Goal: Subscribe to service/newsletter

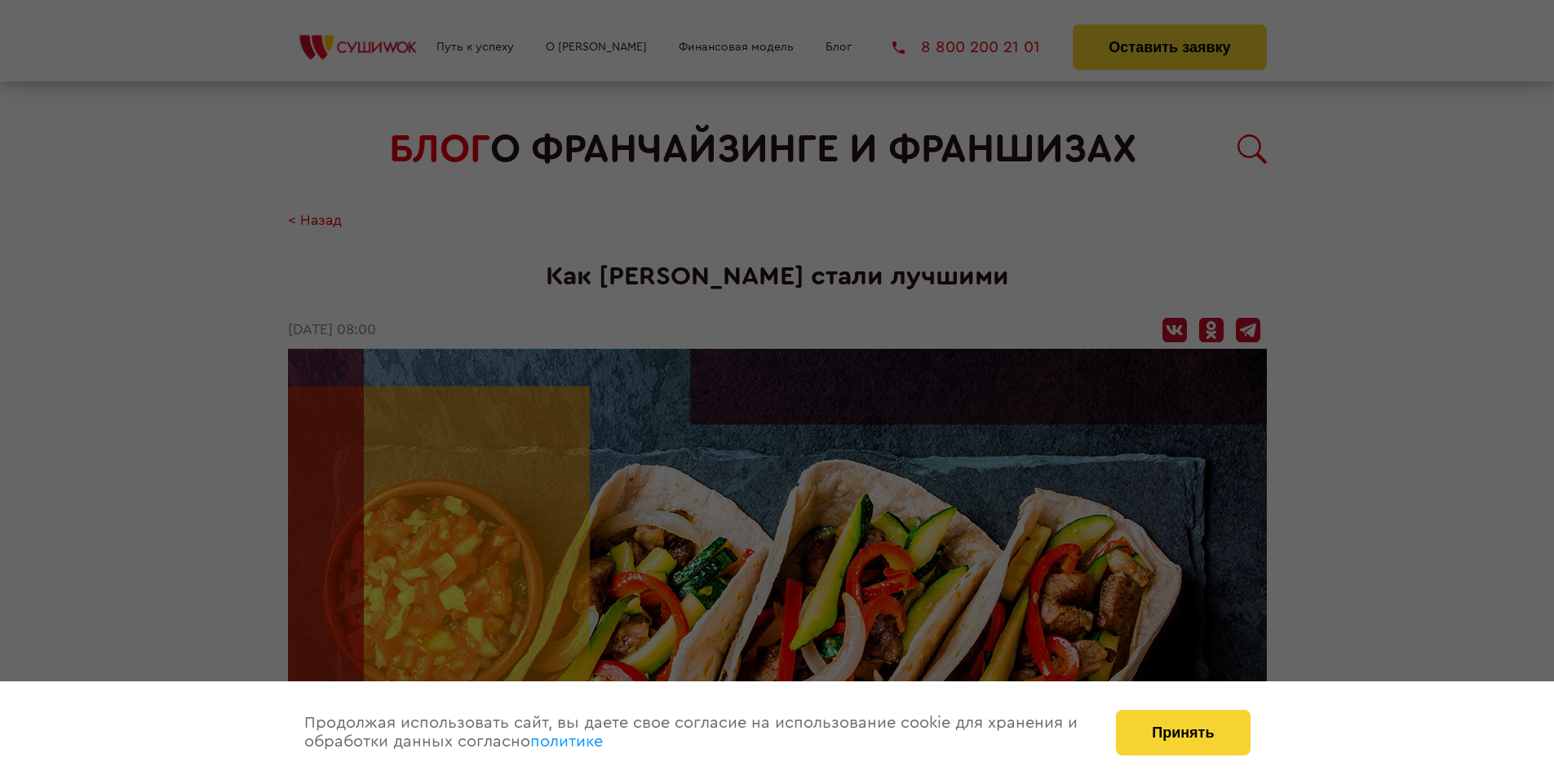
scroll to position [3726, 0]
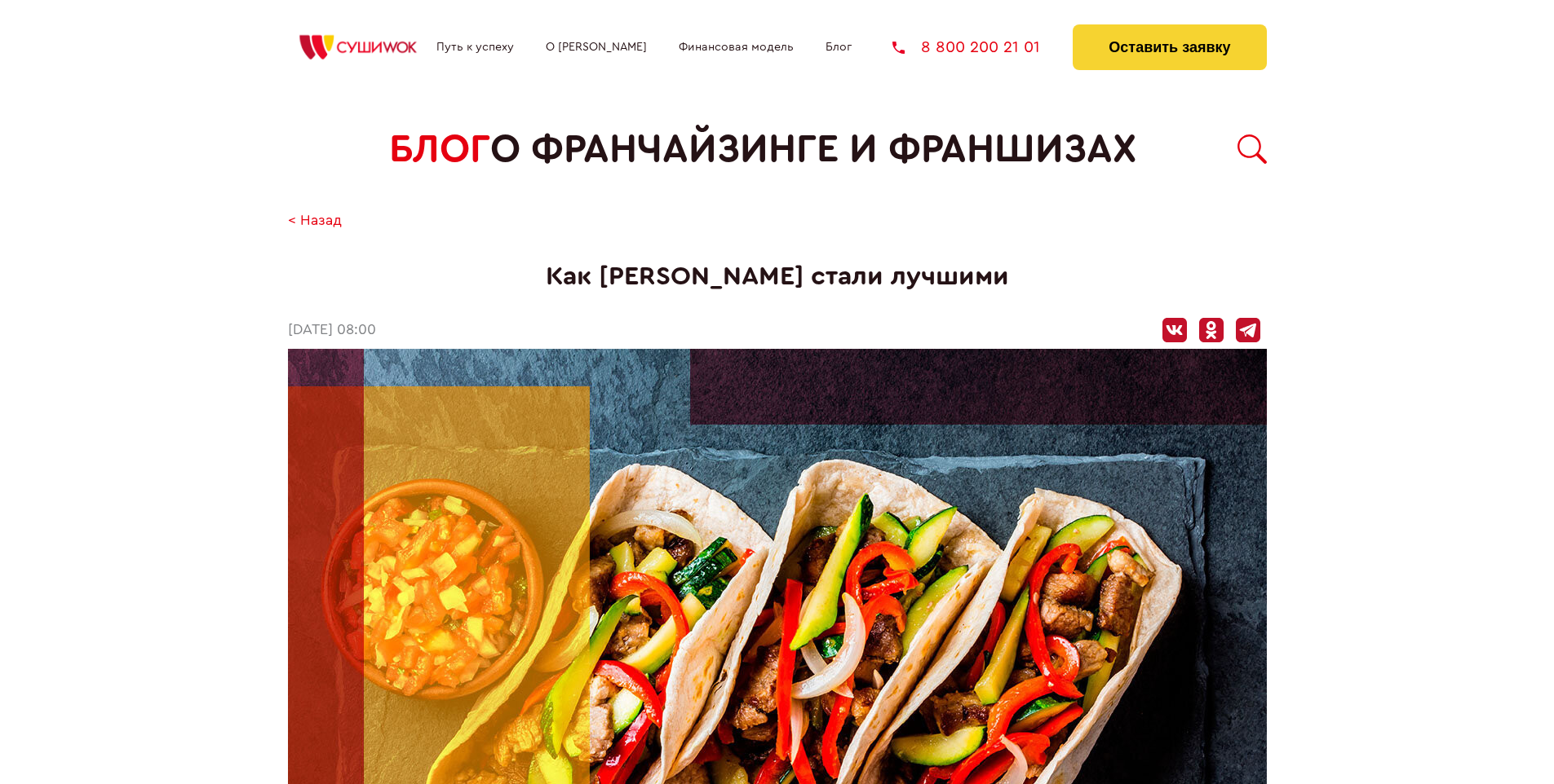
scroll to position [3726, 0]
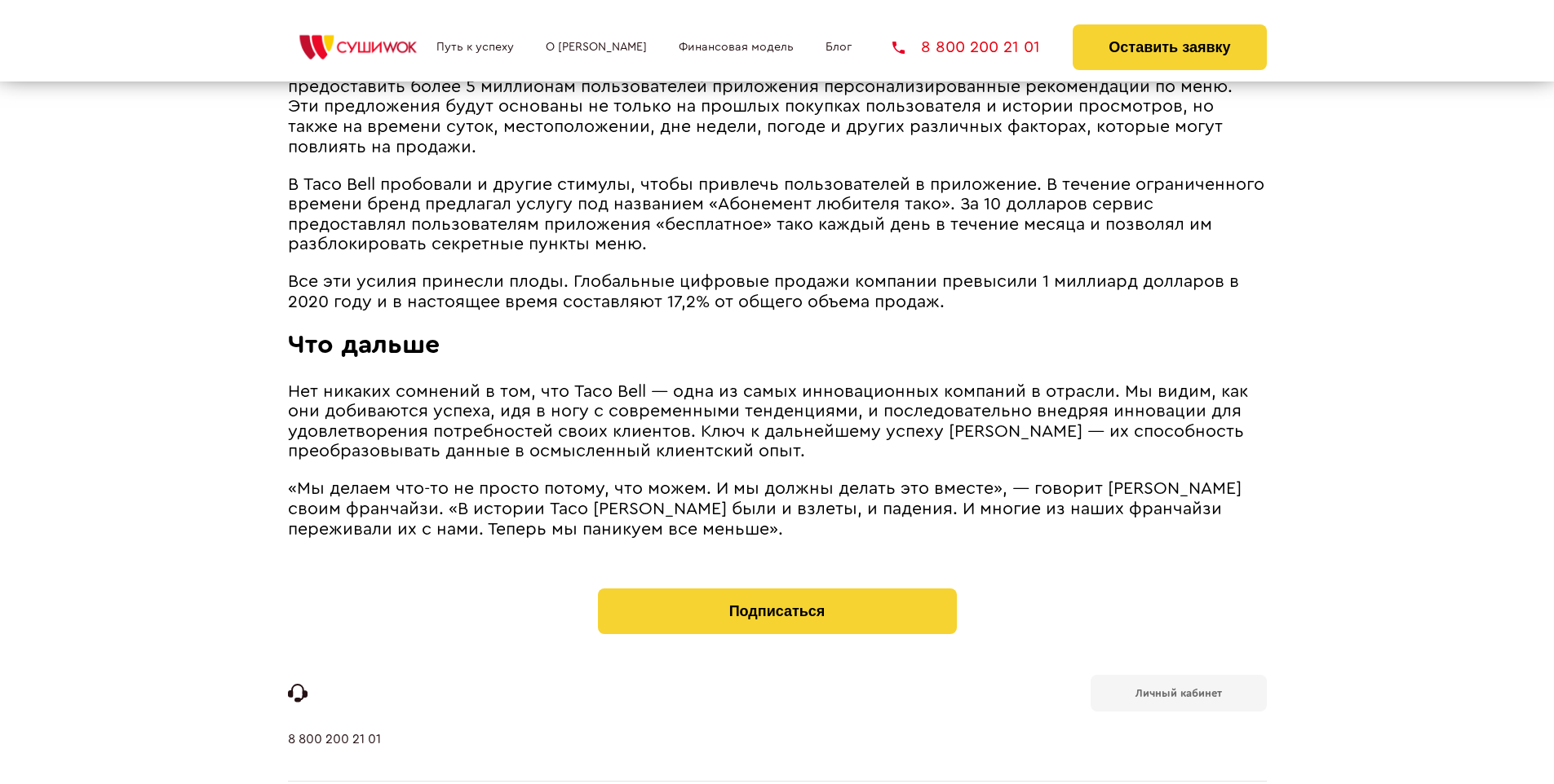
click at [1178, 688] on b "Личный кабинет" at bounding box center [1178, 693] width 86 height 11
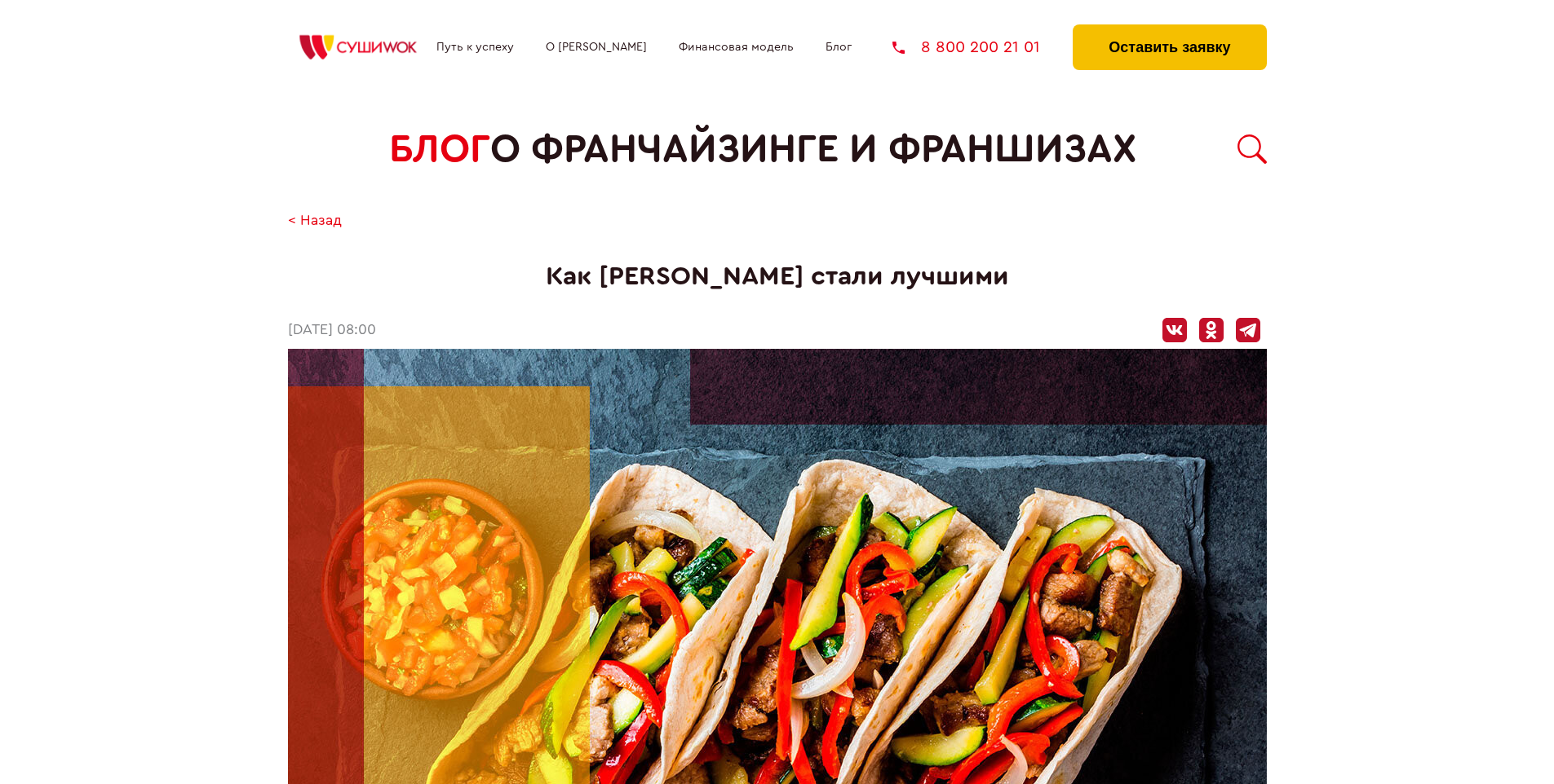
click at [1169, 29] on button "Оставить заявку" at bounding box center [1168, 47] width 193 height 45
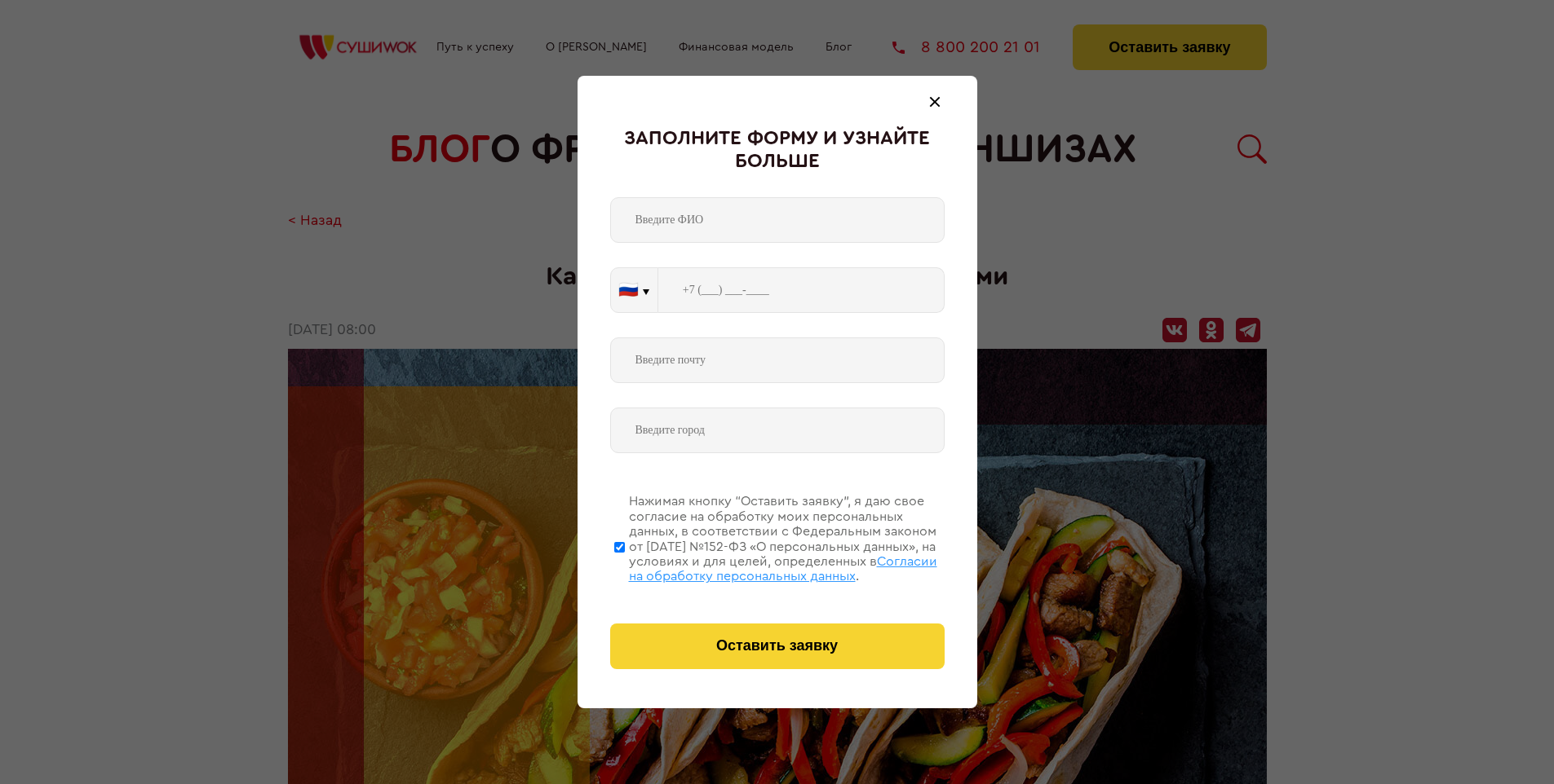
click at [756, 566] on span "Согласии на обработку персональных данных" at bounding box center [783, 569] width 309 height 28
click at [625, 566] on input "Нажимая кнопку “Оставить заявку”, я даю свое согласие на обработку моих персона…" at bounding box center [619, 547] width 11 height 131
checkbox input "false"
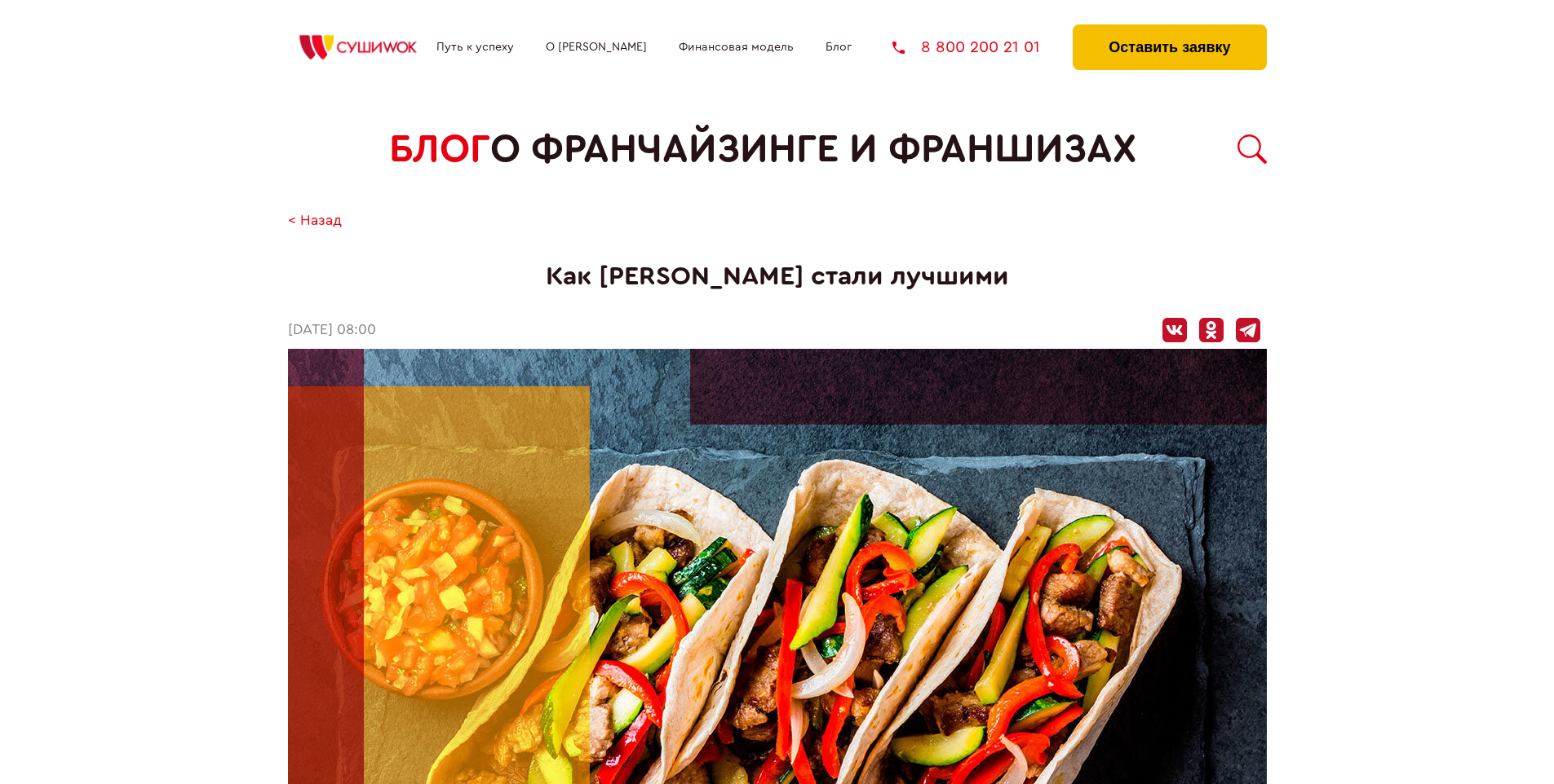
click at [1169, 29] on button "Оставить заявку" at bounding box center [1168, 47] width 193 height 45
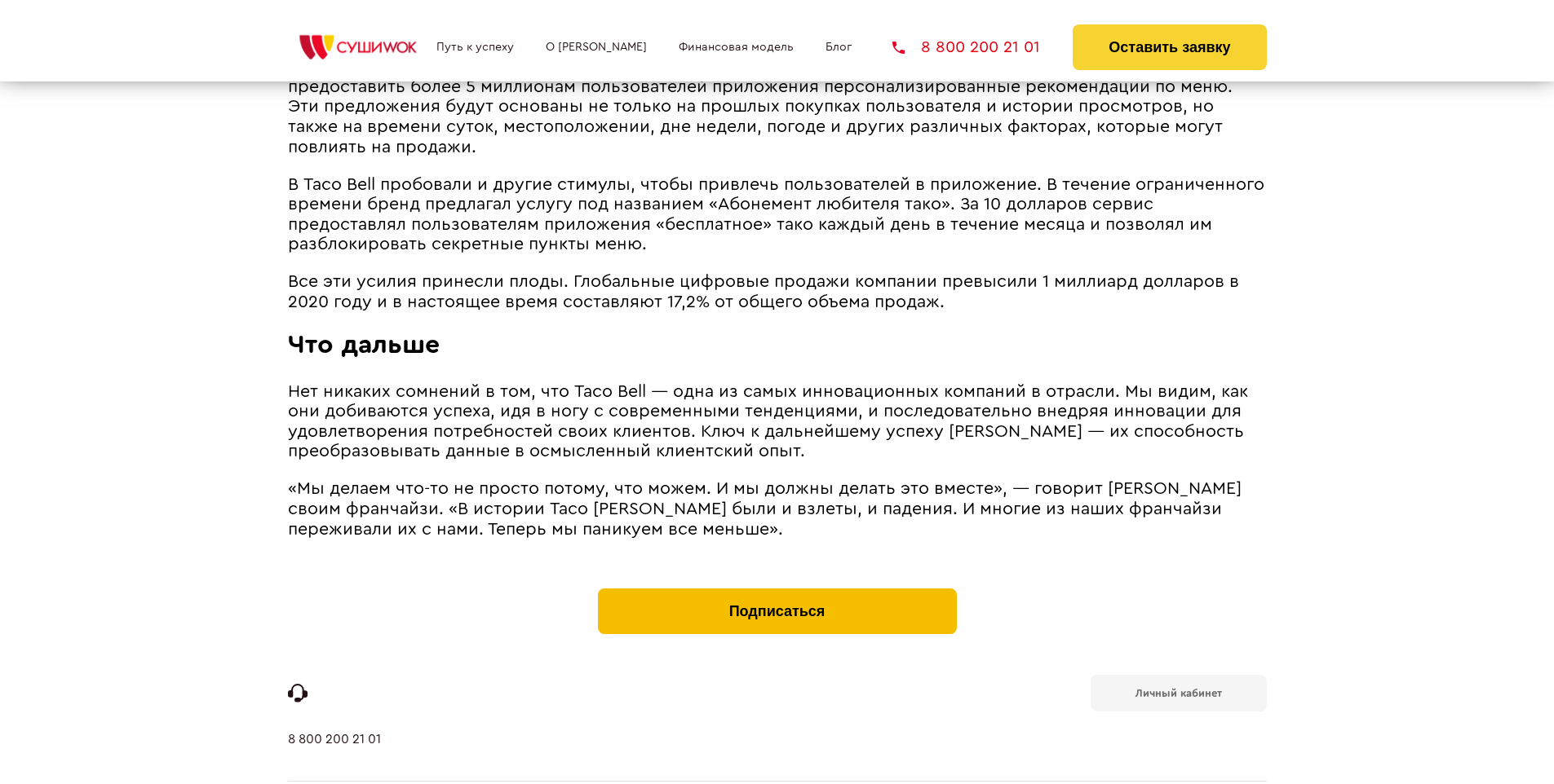
click at [777, 588] on button "Подписаться" at bounding box center [777, 611] width 359 height 45
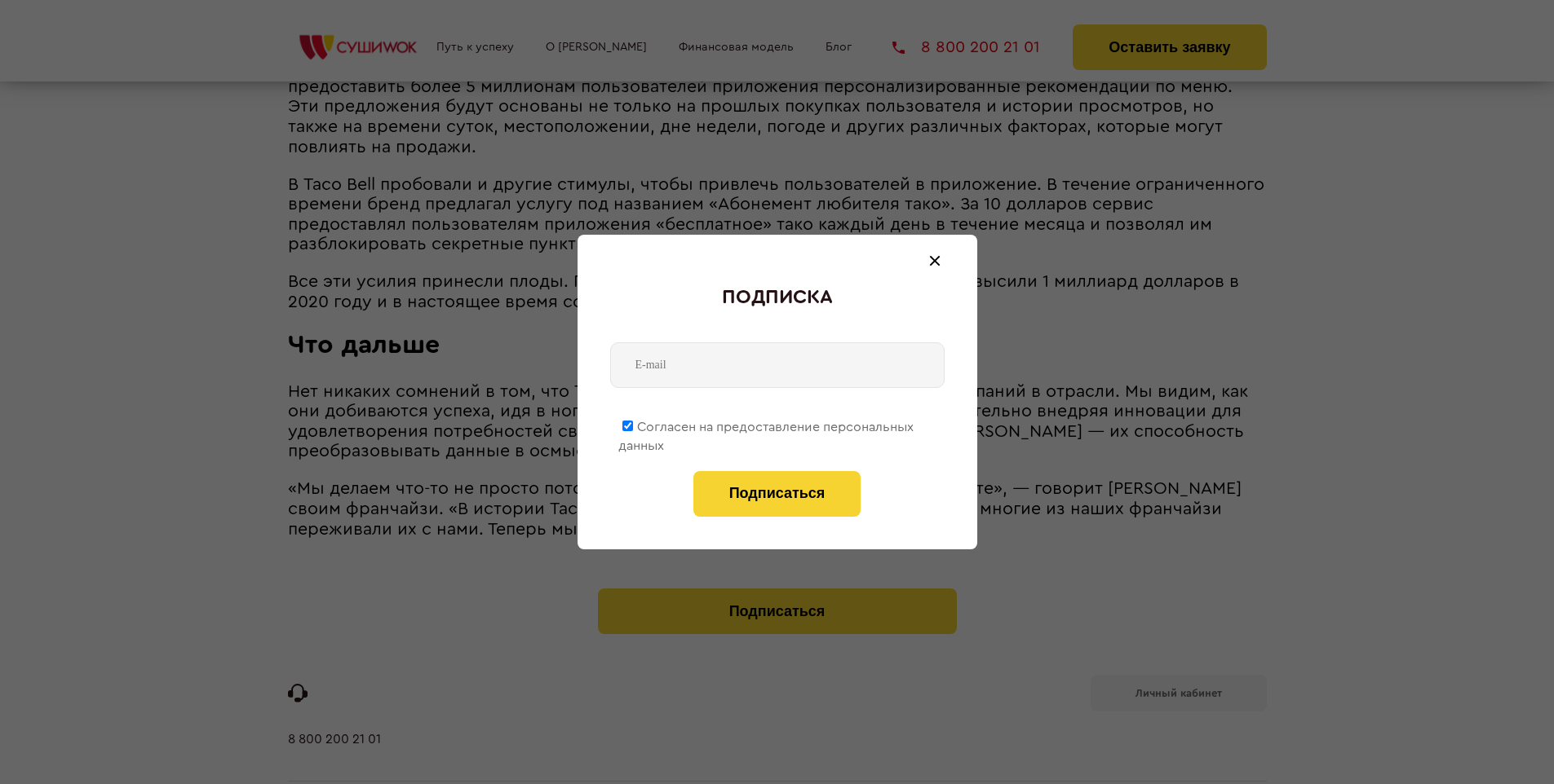
click at [767, 424] on span "Согласен на предоставление персональных данных" at bounding box center [766, 437] width 296 height 32
click at [633, 424] on input "Согласен на предоставление персональных данных" at bounding box center [627, 426] width 11 height 11
checkbox input "false"
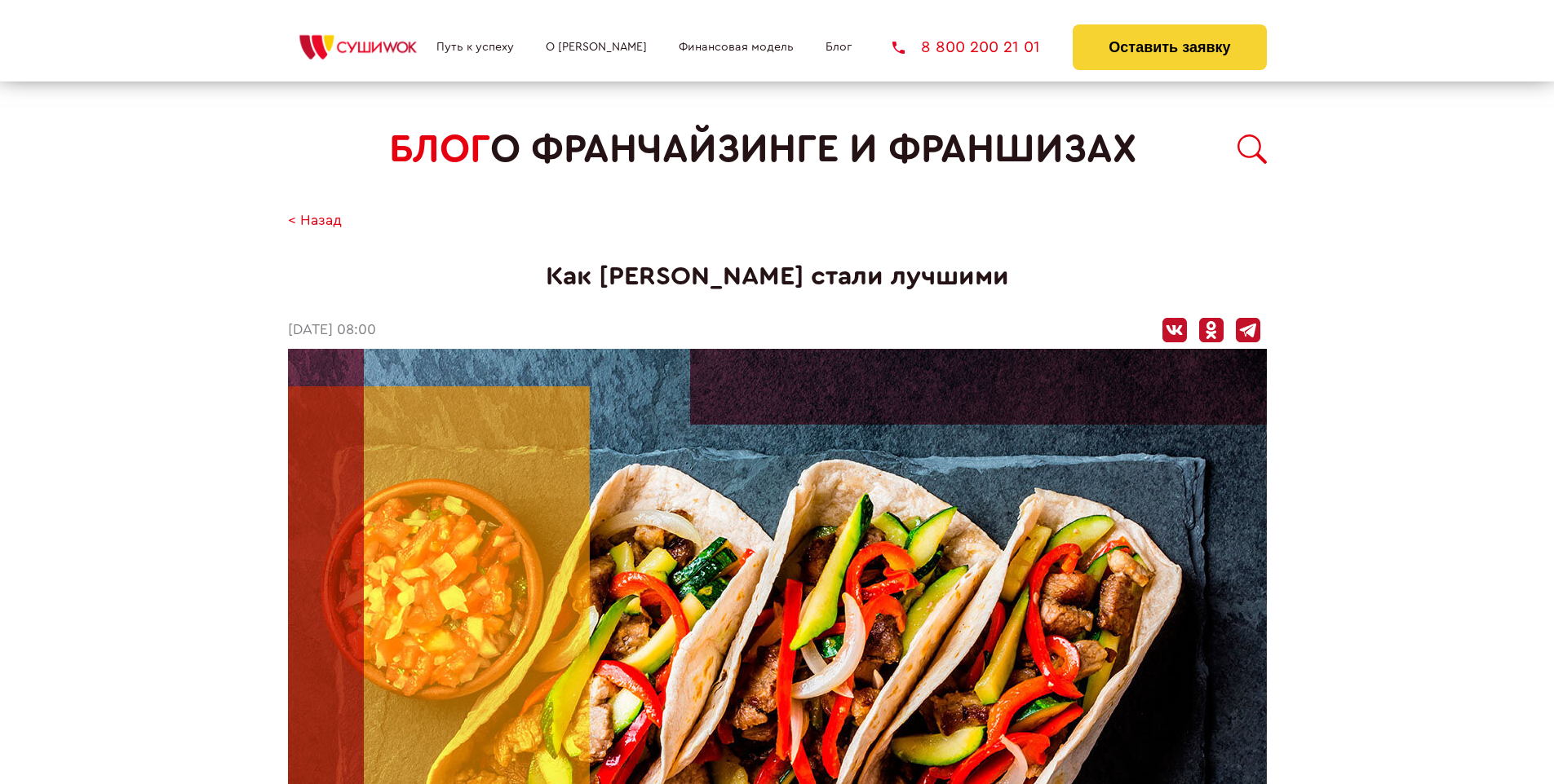
scroll to position [3726, 0]
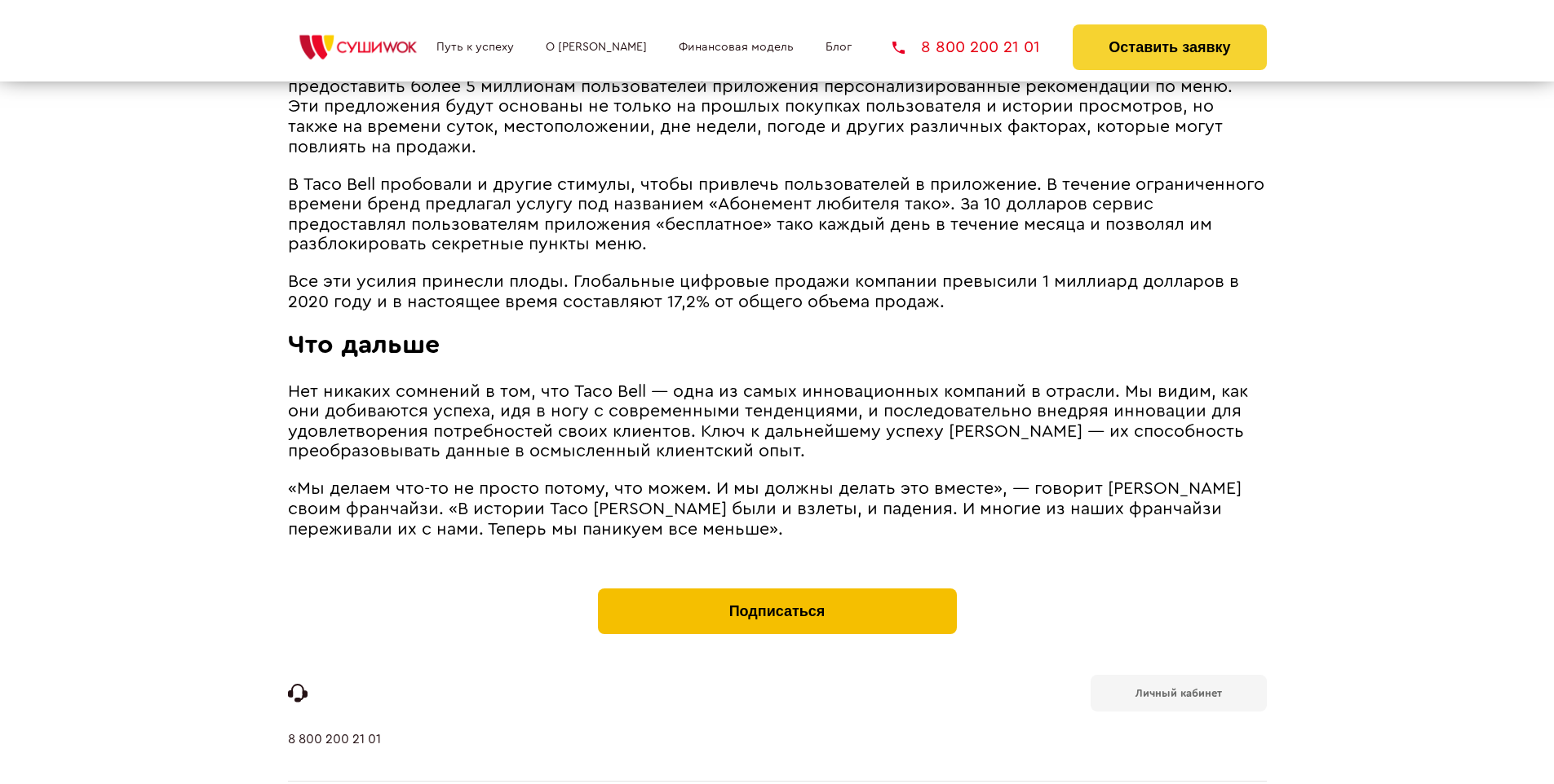
click at [777, 588] on button "Подписаться" at bounding box center [777, 611] width 359 height 45
